Goal: Task Accomplishment & Management: Complete application form

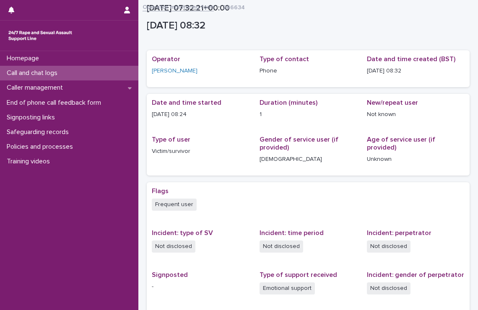
scroll to position [106, 0]
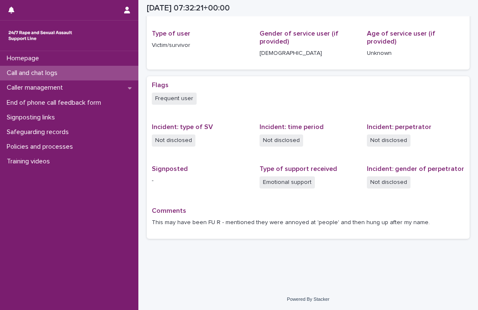
click at [46, 69] on p "Call and chat logs" at bounding box center [33, 73] width 61 height 8
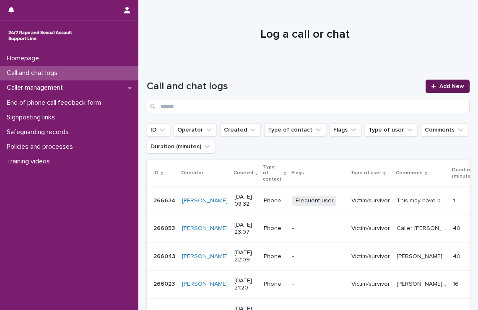
click at [439, 85] on span "Add New" at bounding box center [451, 86] width 25 height 6
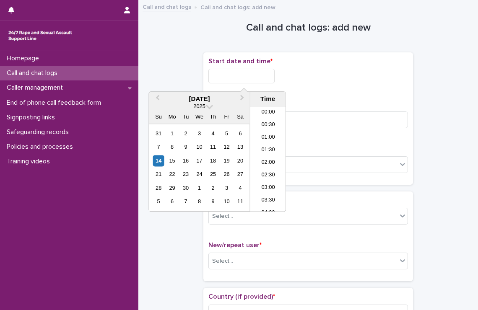
scroll to position [180, 0]
click at [255, 75] on input "text" at bounding box center [241, 76] width 66 height 15
click at [263, 145] on li "08:30" at bounding box center [268, 146] width 36 height 13
click at [255, 77] on input "**********" at bounding box center [241, 76] width 66 height 15
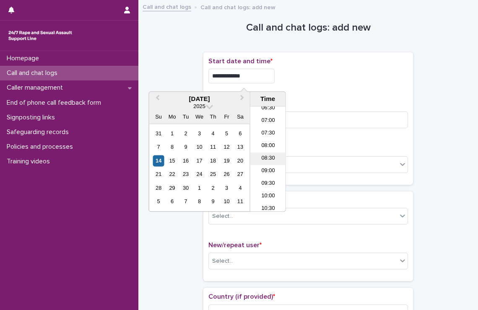
click at [269, 156] on li "08:30" at bounding box center [268, 159] width 36 height 13
click at [264, 80] on input "**********" at bounding box center [241, 76] width 66 height 15
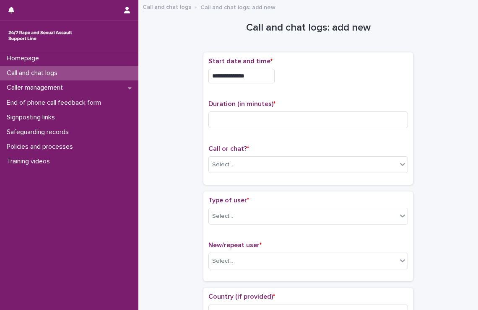
click at [314, 93] on div "**********" at bounding box center [308, 118] width 200 height 122
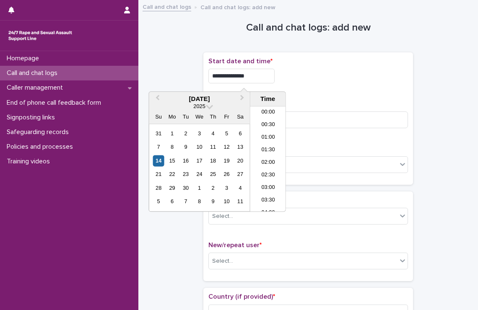
click at [257, 78] on input "**********" at bounding box center [241, 76] width 66 height 15
type input "**********"
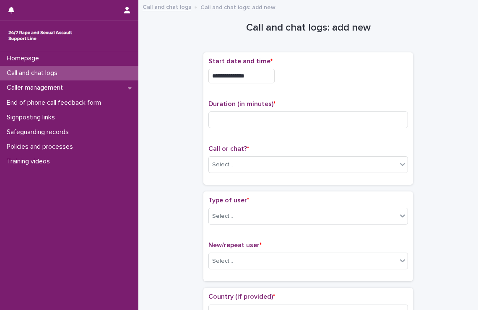
click at [312, 104] on p "Duration (in minutes) *" at bounding box center [308, 104] width 200 height 8
click at [309, 115] on input at bounding box center [308, 120] width 200 height 17
type input "**"
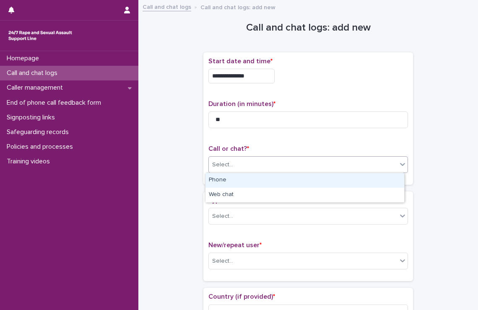
click at [322, 169] on div "Select..." at bounding box center [303, 165] width 188 height 14
click at [291, 181] on div "Phone" at bounding box center [304, 180] width 199 height 15
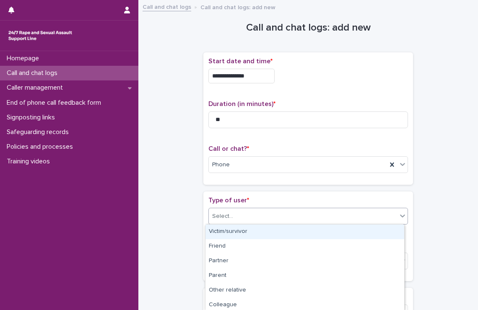
click at [282, 217] on div "Select..." at bounding box center [303, 217] width 188 height 14
click at [268, 233] on div "Victim/survivor" at bounding box center [304, 232] width 199 height 15
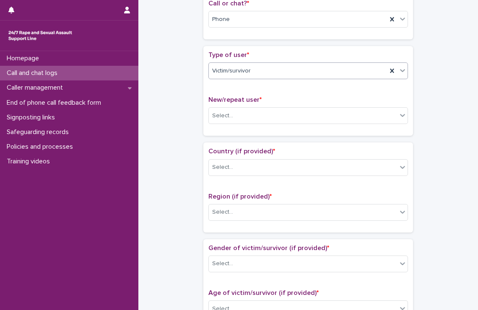
scroll to position [151, 0]
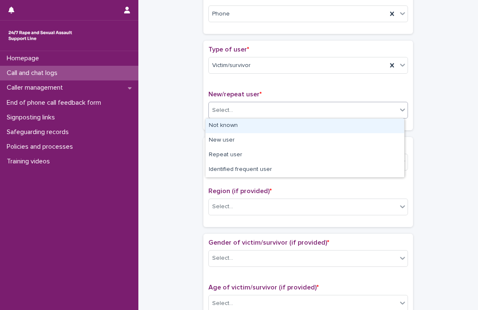
click at [259, 110] on div "Select..." at bounding box center [303, 111] width 188 height 14
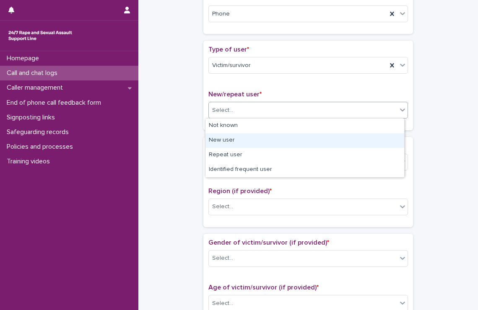
click at [233, 139] on div "New user" at bounding box center [304, 140] width 199 height 15
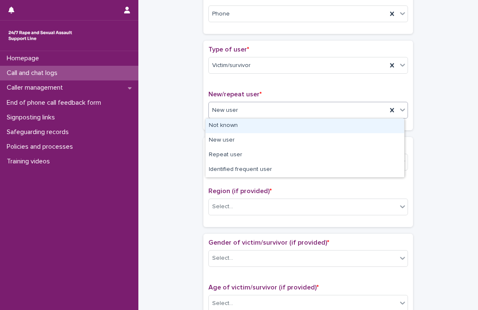
click at [252, 114] on div "New user" at bounding box center [298, 111] width 178 height 14
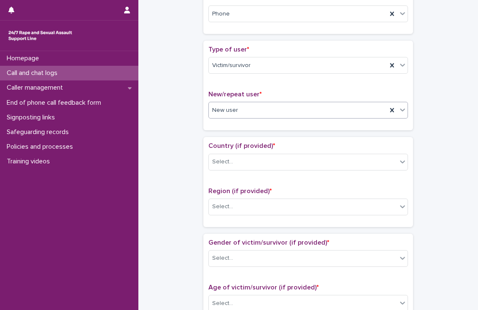
click at [252, 114] on div "New user" at bounding box center [298, 111] width 178 height 14
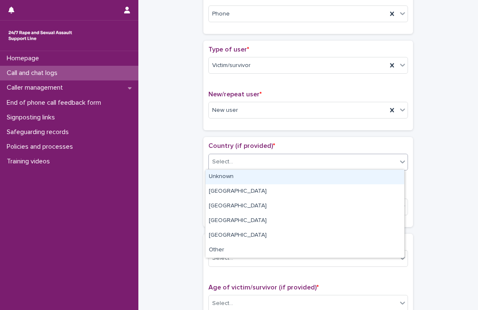
drag, startPoint x: 254, startPoint y: 160, endPoint x: 244, endPoint y: 179, distance: 21.6
click at [244, 179] on body "**********" at bounding box center [239, 155] width 478 height 310
click at [244, 179] on div "Unknown" at bounding box center [304, 177] width 199 height 15
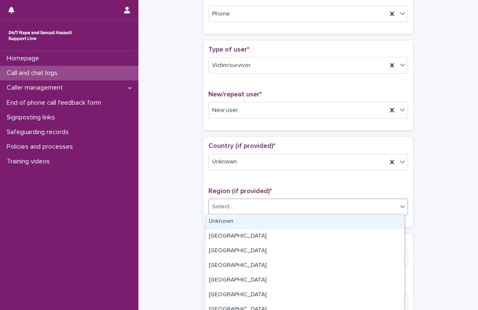
click at [237, 207] on div "Select..." at bounding box center [303, 207] width 188 height 14
click at [236, 224] on div "Unknown" at bounding box center [304, 222] width 199 height 15
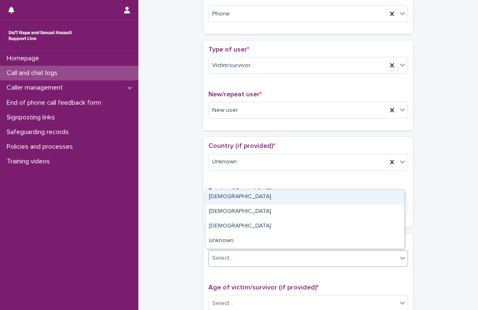
click at [242, 255] on div "Select..." at bounding box center [303, 259] width 188 height 14
click at [240, 204] on div "[DEMOGRAPHIC_DATA]" at bounding box center [304, 197] width 199 height 15
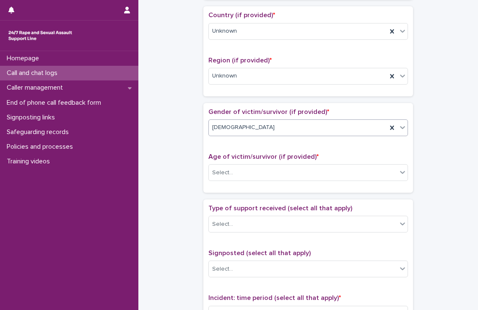
scroll to position [312, 0]
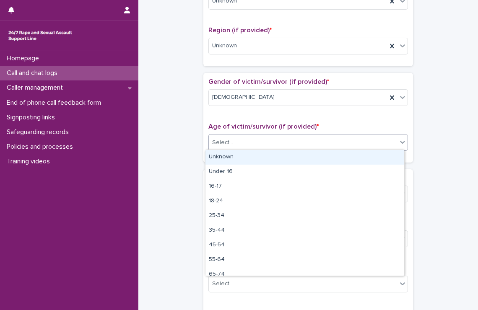
click at [245, 136] on div "Select..." at bounding box center [303, 143] width 188 height 14
click at [226, 156] on div "Unknown" at bounding box center [304, 157] width 199 height 15
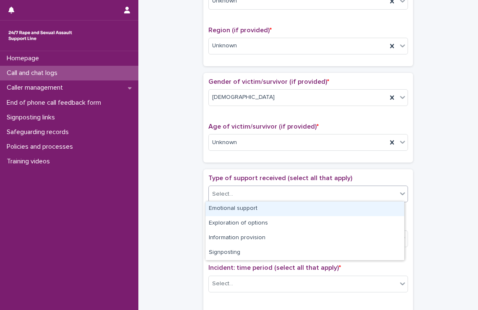
drag, startPoint x: 266, startPoint y: 194, endPoint x: 249, endPoint y: 203, distance: 19.1
click at [249, 203] on body "**********" at bounding box center [239, 155] width 478 height 310
click at [249, 203] on div "Emotional support" at bounding box center [304, 209] width 199 height 15
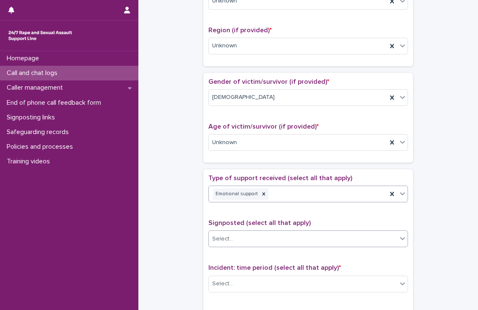
click at [249, 232] on div "Select..." at bounding box center [303, 239] width 188 height 14
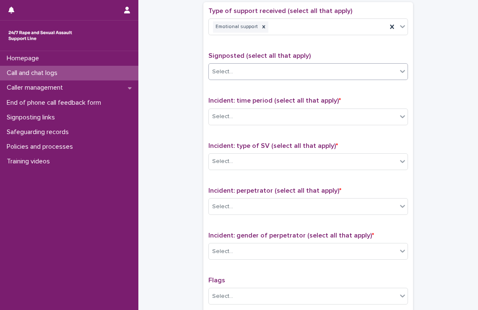
scroll to position [495, 0]
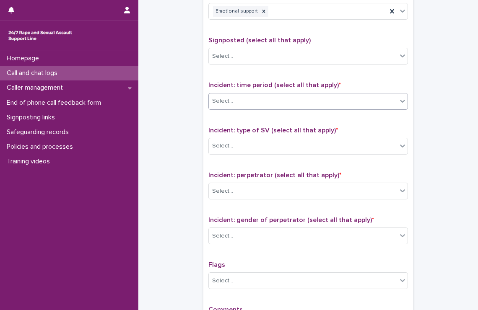
drag, startPoint x: 243, startPoint y: 89, endPoint x: 241, endPoint y: 94, distance: 5.3
click at [241, 94] on div "Incident: time period (select all that apply) * Select..." at bounding box center [308, 98] width 200 height 35
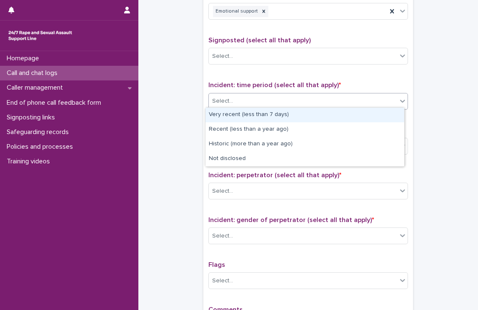
click at [241, 94] on div "Select..." at bounding box center [303, 101] width 188 height 14
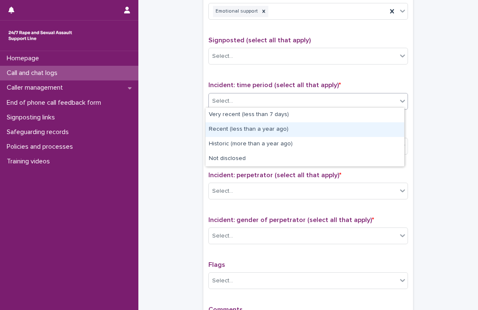
click at [234, 129] on div "Recent (less than a year ago)" at bounding box center [304, 129] width 199 height 15
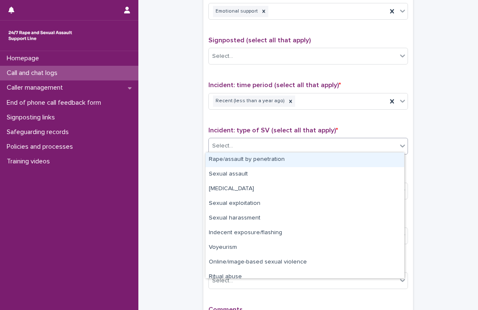
drag, startPoint x: 236, startPoint y: 142, endPoint x: 231, endPoint y: 156, distance: 15.1
click at [231, 156] on body "**********" at bounding box center [239, 155] width 478 height 310
click at [231, 156] on div "Rape/assault by penetration" at bounding box center [304, 160] width 199 height 15
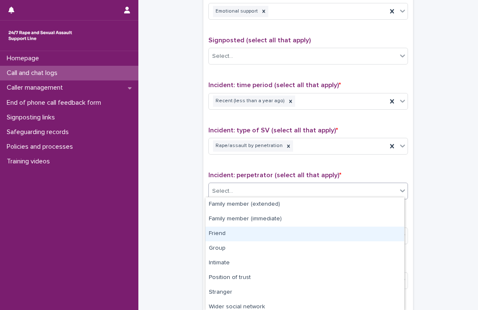
click at [243, 270] on body "**********" at bounding box center [239, 155] width 478 height 310
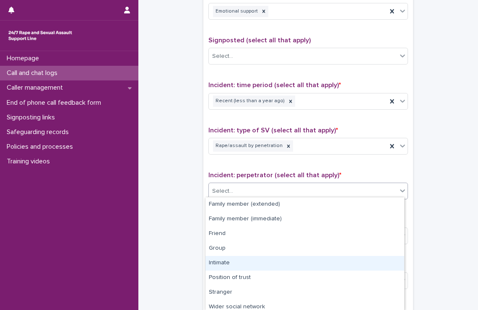
scroll to position [48, 0]
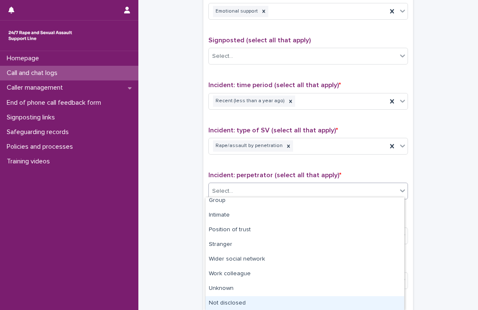
click at [225, 305] on div "Not disclosed" at bounding box center [304, 303] width 199 height 15
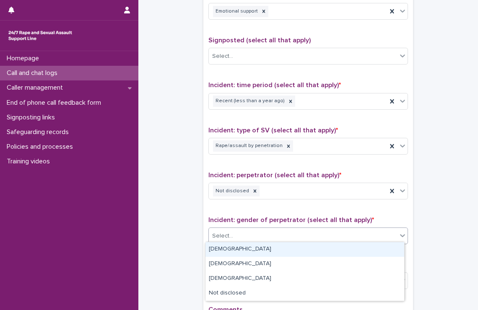
click at [253, 234] on div "Select..." at bounding box center [303, 236] width 188 height 14
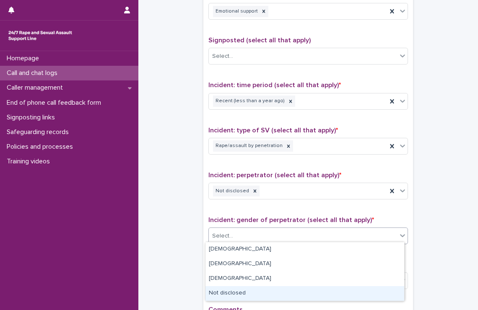
click at [238, 289] on div "Not disclosed" at bounding box center [304, 293] width 199 height 15
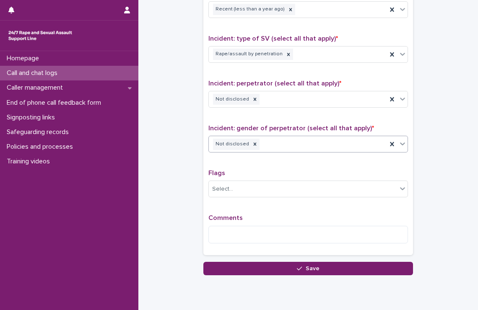
scroll to position [587, 0]
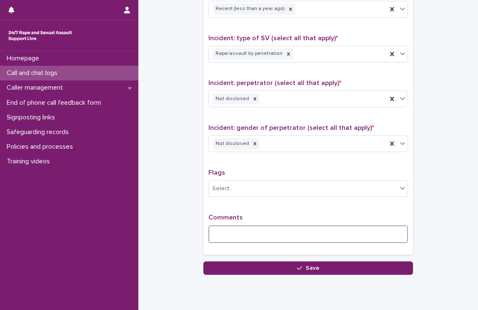
click at [241, 232] on textarea at bounding box center [308, 235] width 200 height 18
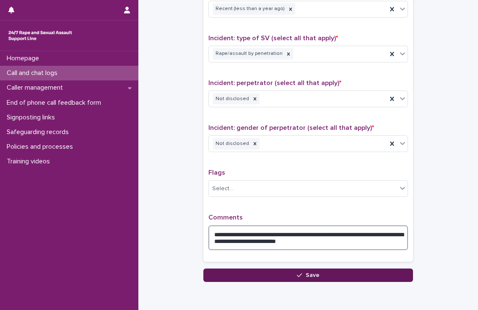
type textarea "**********"
click at [240, 270] on button "Save" at bounding box center [308, 275] width 210 height 13
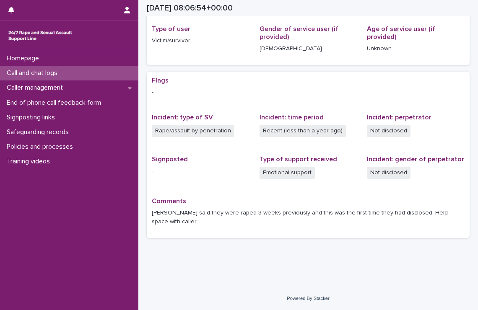
scroll to position [102, 0]
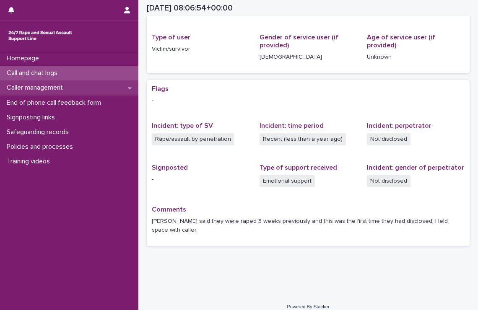
click at [50, 83] on div "Caller management" at bounding box center [69, 87] width 138 height 15
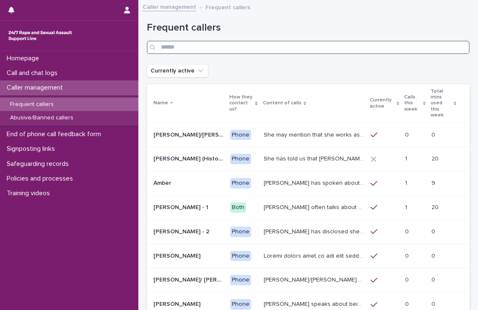
click at [228, 48] on input "Search" at bounding box center [308, 47] width 323 height 13
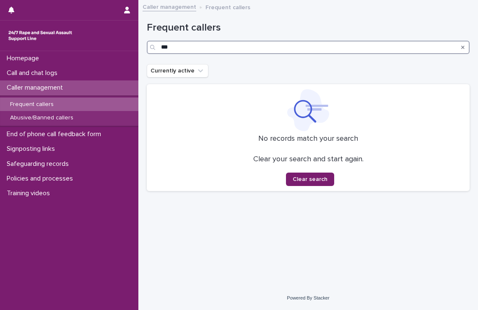
type input "***"
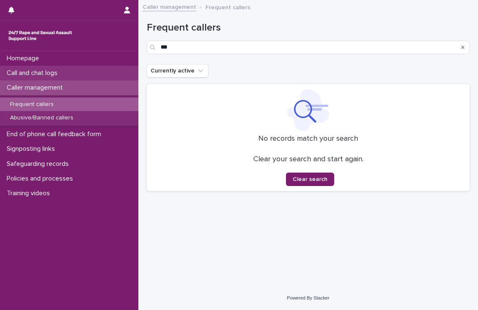
click at [50, 78] on div "Call and chat logs" at bounding box center [69, 73] width 138 height 15
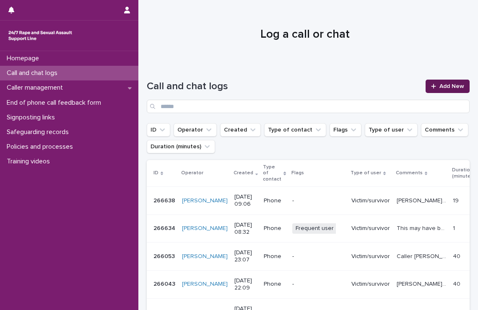
click at [434, 89] on link "Add New" at bounding box center [448, 86] width 44 height 13
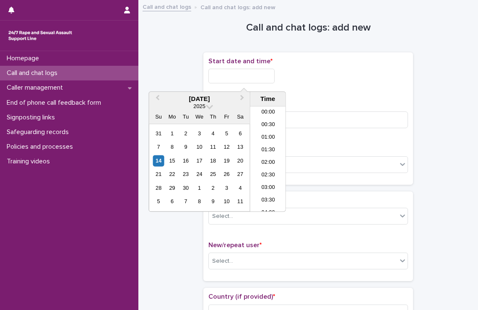
scroll to position [193, 0]
click at [240, 75] on input "text" at bounding box center [241, 76] width 66 height 15
click at [274, 146] on li "09:00" at bounding box center [268, 146] width 36 height 13
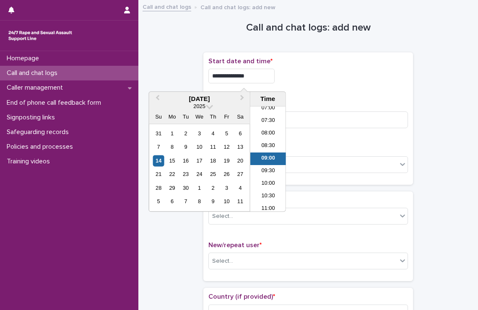
click at [270, 77] on input "**********" at bounding box center [241, 76] width 66 height 15
type input "**********"
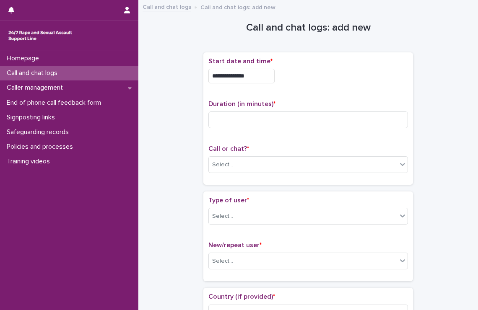
click at [314, 93] on div "**********" at bounding box center [308, 118] width 200 height 122
click at [257, 124] on input at bounding box center [308, 120] width 200 height 17
type input "**"
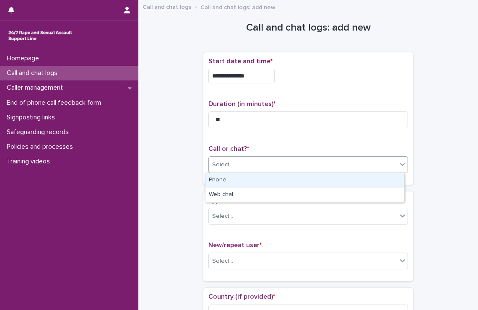
click at [256, 168] on div "Select..." at bounding box center [303, 165] width 188 height 14
click at [252, 182] on div "Phone" at bounding box center [304, 180] width 199 height 15
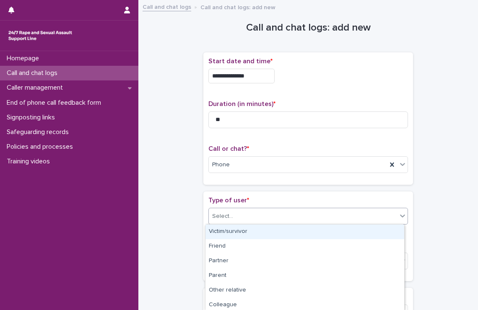
click at [263, 210] on div "Select..." at bounding box center [303, 217] width 188 height 14
click at [257, 233] on div "Victim/survivor" at bounding box center [304, 232] width 199 height 15
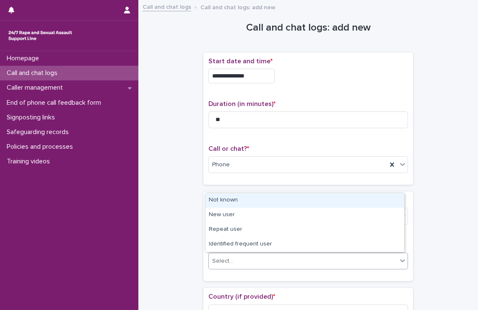
click at [256, 260] on div "Select..." at bounding box center [303, 261] width 188 height 14
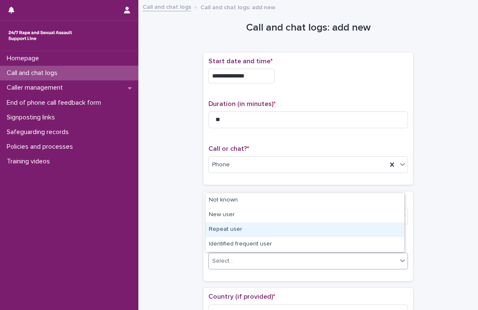
click at [251, 227] on div "Repeat user" at bounding box center [304, 230] width 199 height 15
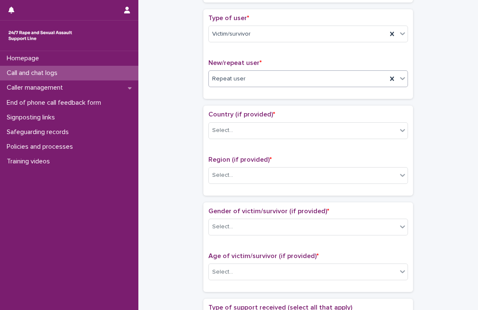
scroll to position [183, 0]
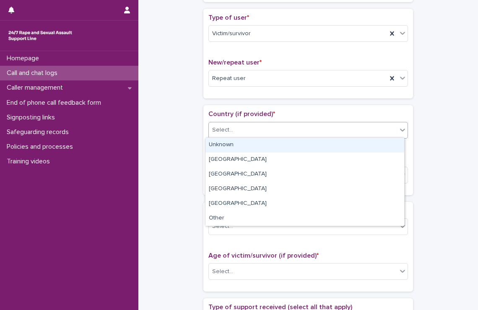
click at [257, 128] on div "Select..." at bounding box center [303, 130] width 188 height 14
click at [247, 147] on div "Unknown" at bounding box center [304, 145] width 199 height 15
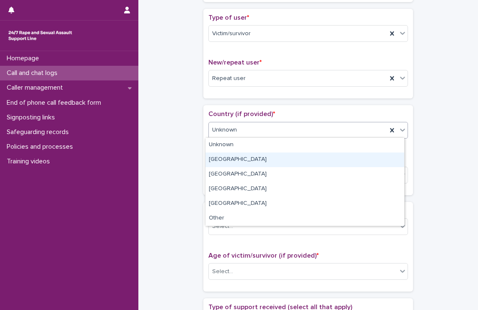
drag, startPoint x: 250, startPoint y: 130, endPoint x: 241, endPoint y: 163, distance: 33.7
click at [241, 163] on body "**********" at bounding box center [239, 155] width 478 height 310
click at [241, 163] on div "[GEOGRAPHIC_DATA]" at bounding box center [304, 160] width 199 height 15
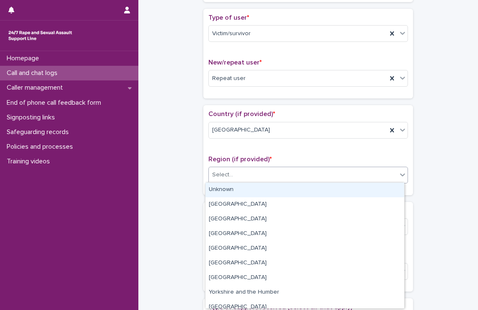
click at [247, 180] on div "Select..." at bounding box center [303, 175] width 188 height 14
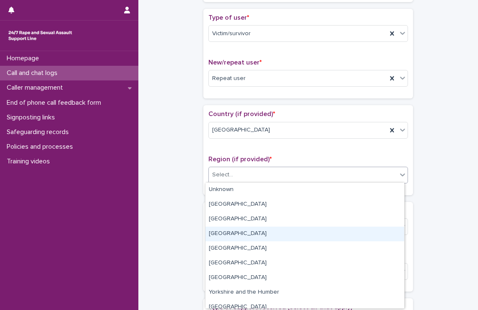
click at [249, 237] on div "[GEOGRAPHIC_DATA]" at bounding box center [304, 234] width 199 height 15
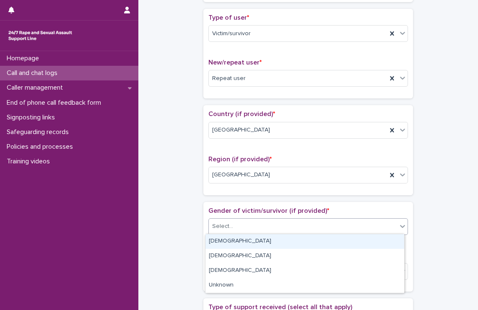
click at [251, 229] on div "Select..." at bounding box center [303, 227] width 188 height 14
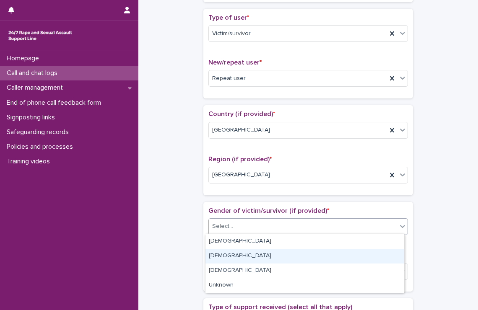
click at [245, 253] on div "[DEMOGRAPHIC_DATA]" at bounding box center [304, 256] width 199 height 15
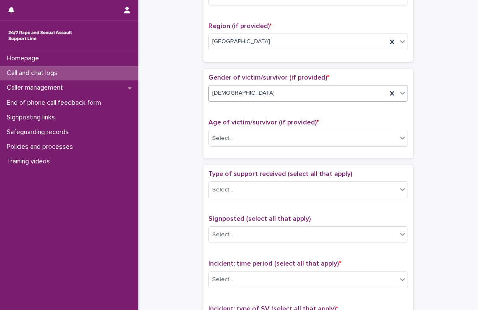
scroll to position [317, 0]
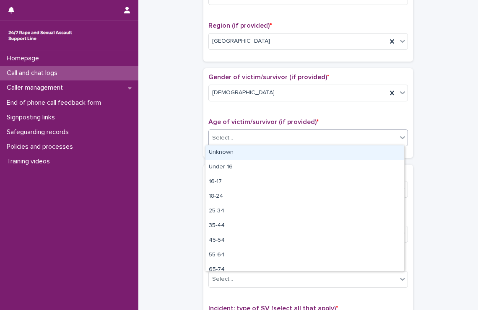
click at [244, 133] on div "Select..." at bounding box center [303, 138] width 188 height 14
click at [230, 156] on div "Unknown" at bounding box center [304, 152] width 199 height 15
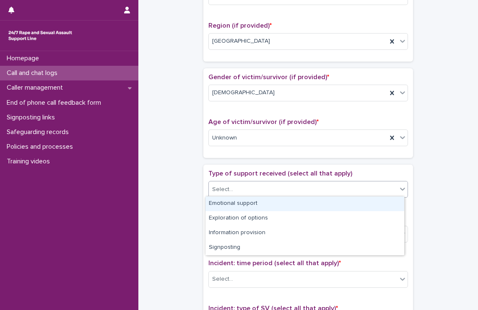
click at [231, 185] on div "Select..." at bounding box center [303, 190] width 188 height 14
click at [229, 206] on div "Emotional support" at bounding box center [304, 204] width 199 height 15
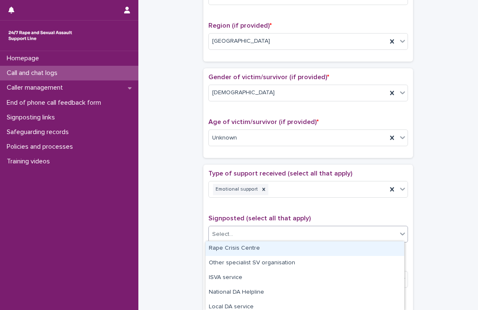
click at [234, 229] on div "Select..." at bounding box center [303, 235] width 188 height 14
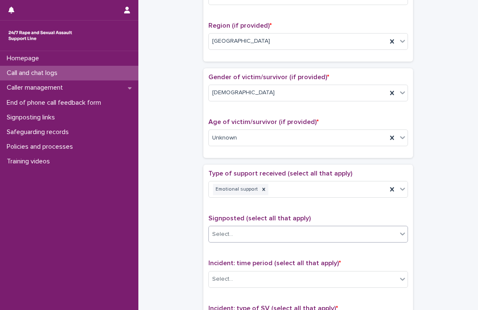
click at [234, 229] on div "Select..." at bounding box center [303, 235] width 188 height 14
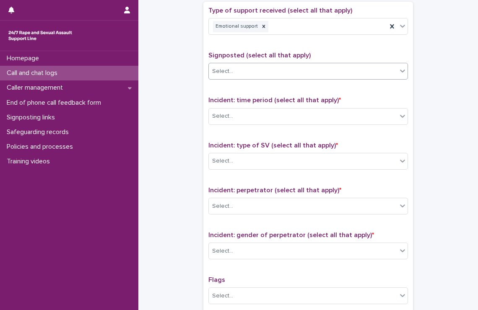
scroll to position [520, 0]
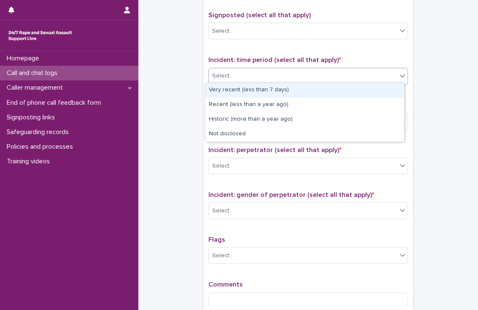
click at [221, 78] on div "Select..." at bounding box center [222, 76] width 21 height 9
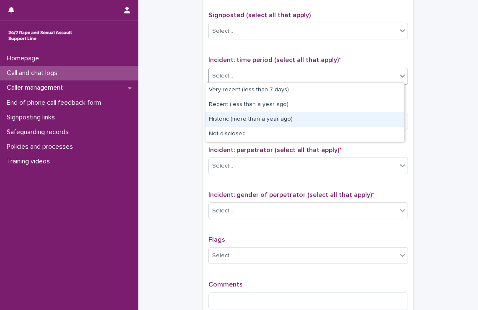
click at [230, 119] on div "Historic (more than a year ago)" at bounding box center [304, 119] width 199 height 15
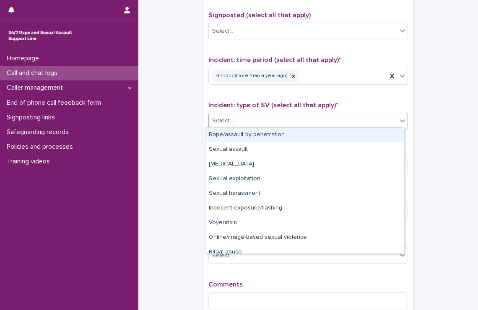
click at [243, 120] on div "Select..." at bounding box center [303, 121] width 188 height 14
click at [241, 133] on div "Rape/assault by penetration" at bounding box center [304, 135] width 199 height 15
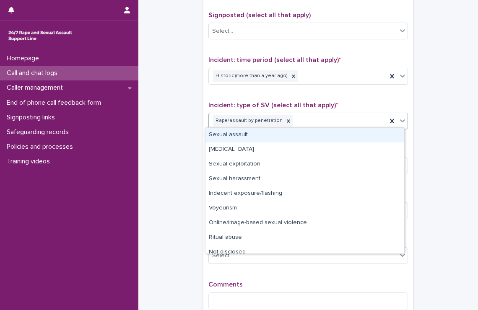
click at [294, 120] on div "Rape/assault by penetration" at bounding box center [298, 121] width 178 height 15
click at [277, 137] on div "Sexual assault" at bounding box center [304, 135] width 199 height 15
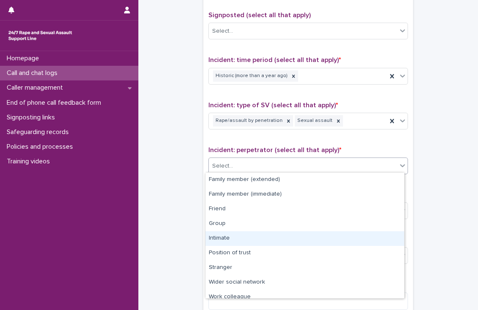
drag, startPoint x: 290, startPoint y: 164, endPoint x: 279, endPoint y: 239, distance: 75.1
click at [279, 239] on body "**********" at bounding box center [239, 155] width 478 height 310
click at [279, 239] on div "Intimate" at bounding box center [304, 238] width 199 height 15
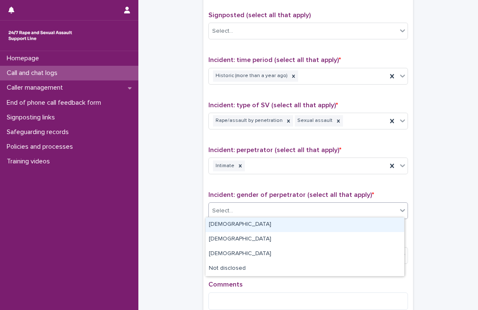
click at [281, 209] on div "Select..." at bounding box center [303, 211] width 188 height 14
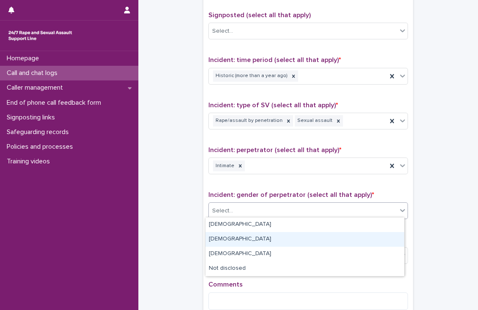
click at [259, 241] on div "[DEMOGRAPHIC_DATA]" at bounding box center [304, 239] width 199 height 15
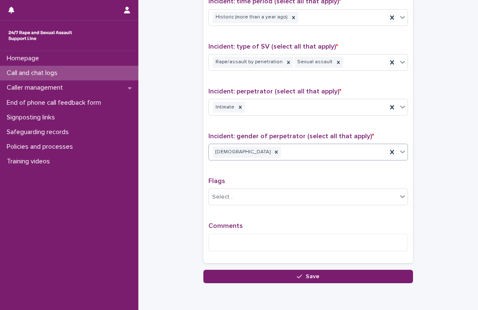
scroll to position [585, 0]
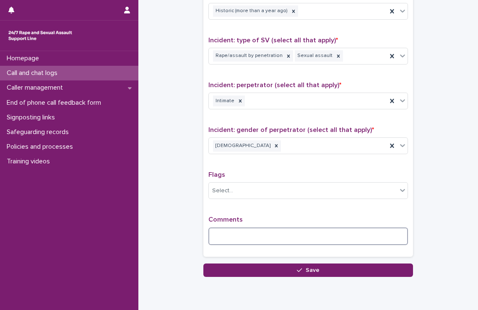
click at [259, 241] on textarea at bounding box center [308, 237] width 200 height 18
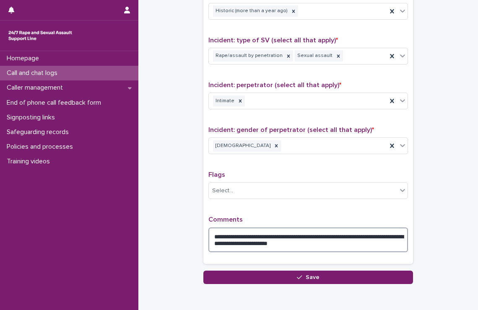
click at [283, 240] on textarea "**********" at bounding box center [308, 240] width 200 height 25
type textarea "**********"
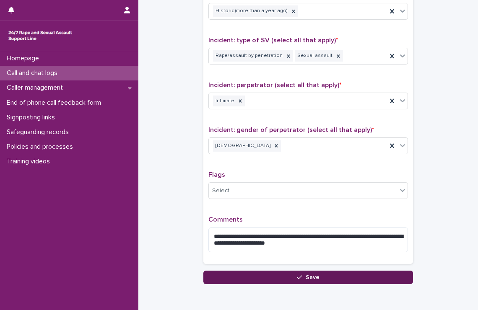
click at [322, 276] on button "Save" at bounding box center [308, 277] width 210 height 13
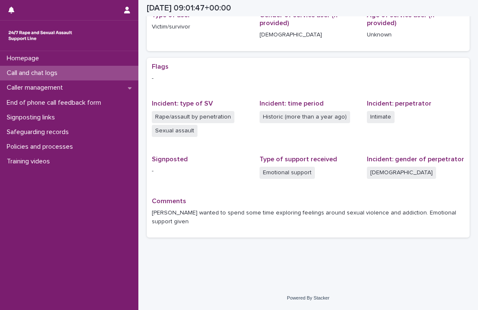
scroll to position [116, 0]
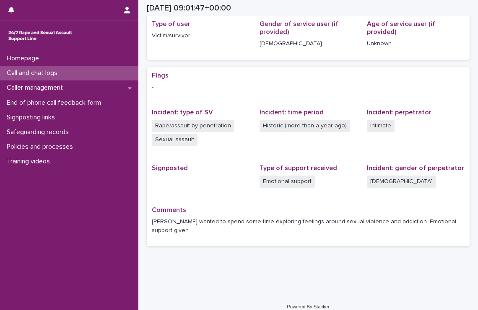
click at [18, 77] on div "Call and chat logs" at bounding box center [69, 73] width 138 height 15
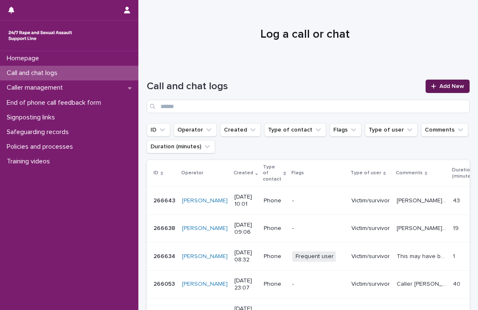
click at [431, 84] on icon at bounding box center [433, 86] width 5 height 6
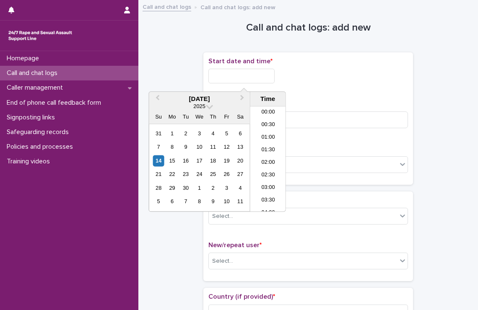
click at [267, 81] on input "text" at bounding box center [241, 76] width 66 height 15
click at [271, 160] on li "10:30" at bounding box center [268, 159] width 36 height 13
click at [259, 81] on input "**********" at bounding box center [241, 76] width 66 height 15
type input "**********"
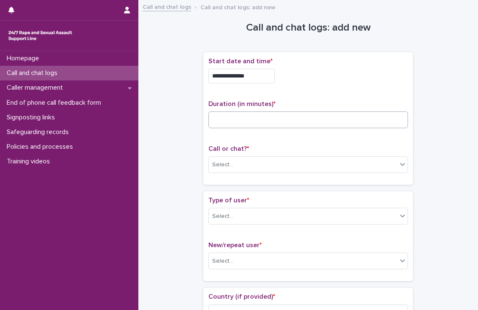
drag, startPoint x: 309, startPoint y: 96, endPoint x: 302, endPoint y: 114, distance: 19.5
click at [302, 114] on div "**********" at bounding box center [308, 118] width 200 height 122
click at [302, 114] on input at bounding box center [308, 120] width 200 height 17
type input "****"
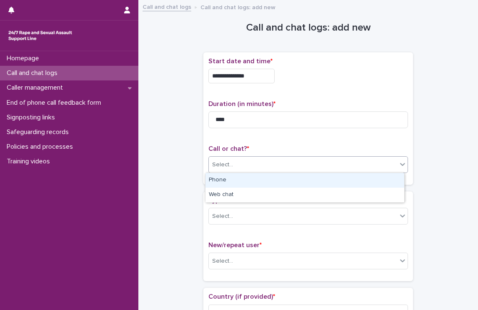
click at [299, 162] on div "Select..." at bounding box center [303, 165] width 188 height 14
click at [283, 182] on div "Phone" at bounding box center [304, 180] width 199 height 15
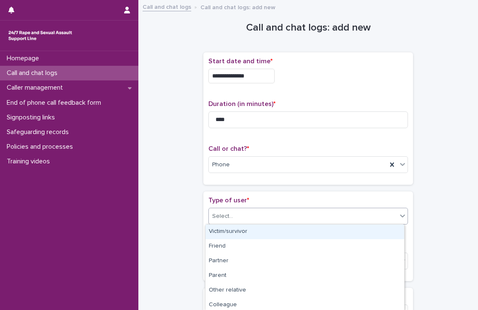
click at [281, 217] on div "Select..." at bounding box center [303, 217] width 188 height 14
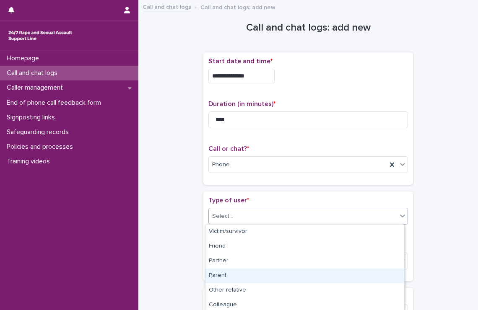
scroll to position [134, 0]
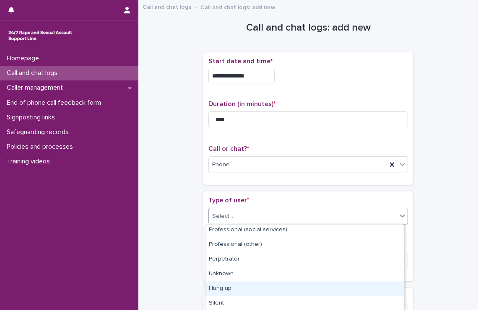
click at [275, 284] on div "Hung up" at bounding box center [304, 289] width 199 height 15
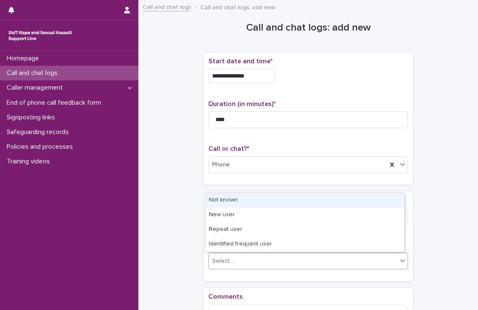
click at [278, 266] on div "Select..." at bounding box center [303, 261] width 188 height 14
click at [251, 207] on div "Not known" at bounding box center [304, 200] width 199 height 15
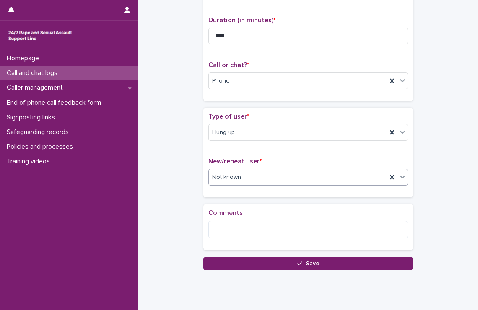
scroll to position [109, 0]
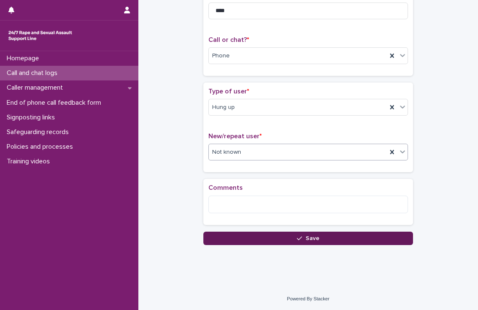
click at [281, 234] on button "Save" at bounding box center [308, 238] width 210 height 13
